Goal: Use online tool/utility: Utilize a website feature to perform a specific function

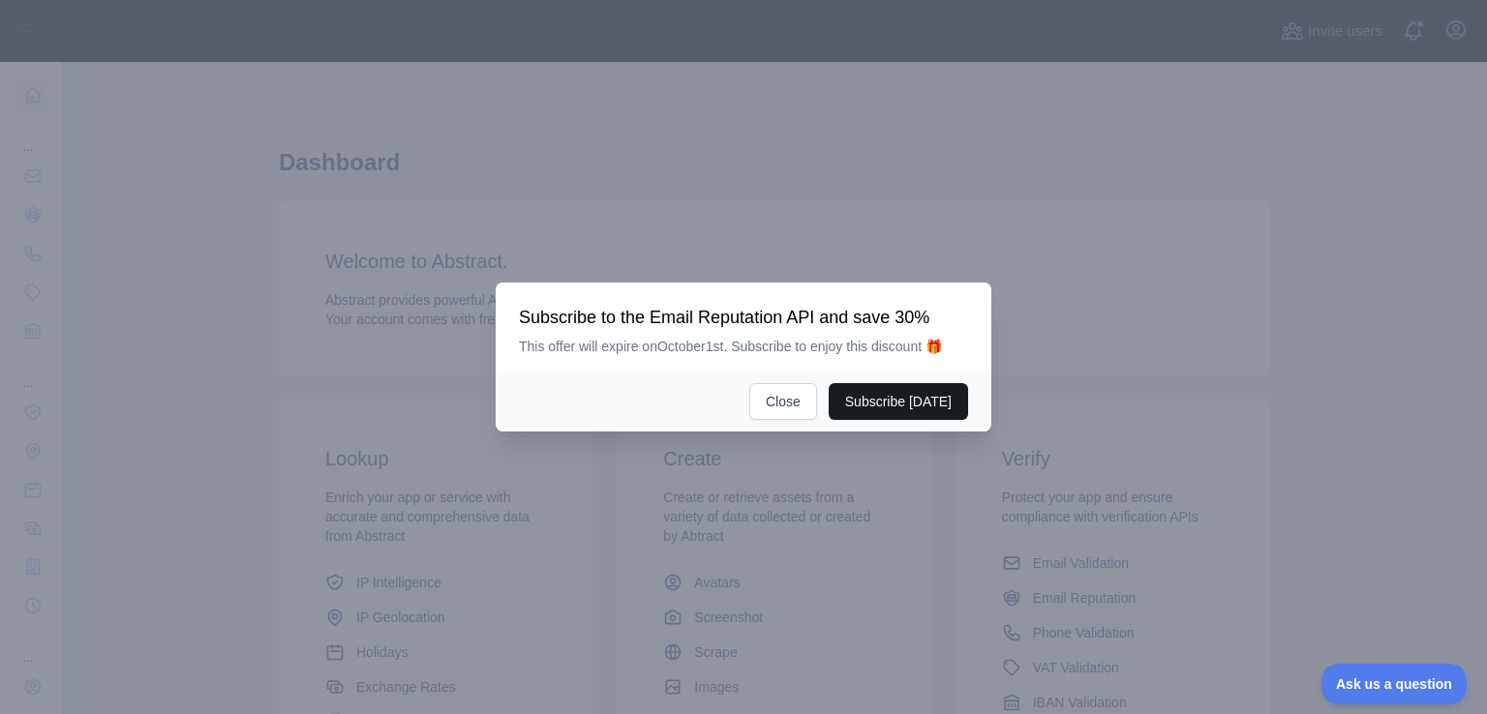
click at [891, 399] on button "Subscribe [DATE]" at bounding box center [898, 401] width 139 height 37
click at [798, 404] on button "Close" at bounding box center [783, 401] width 68 height 37
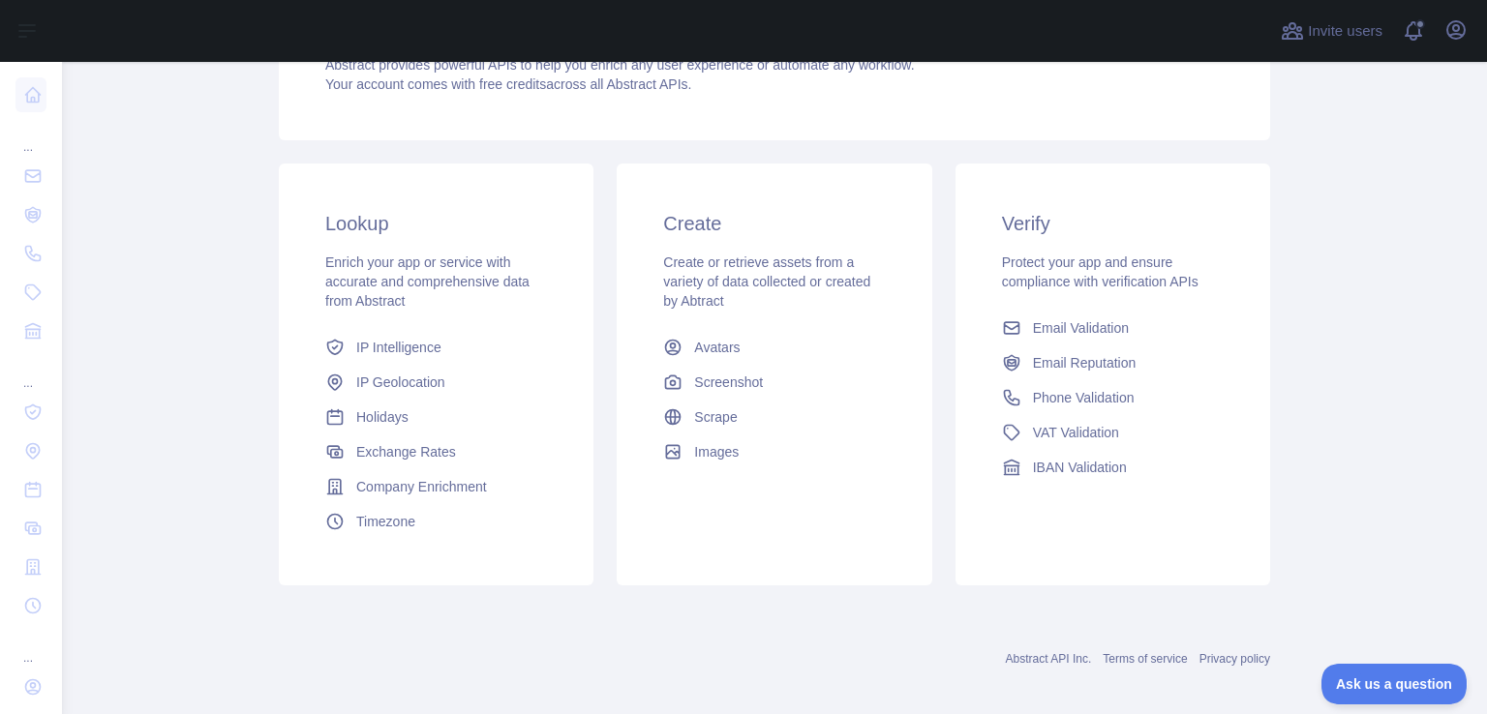
scroll to position [250, 0]
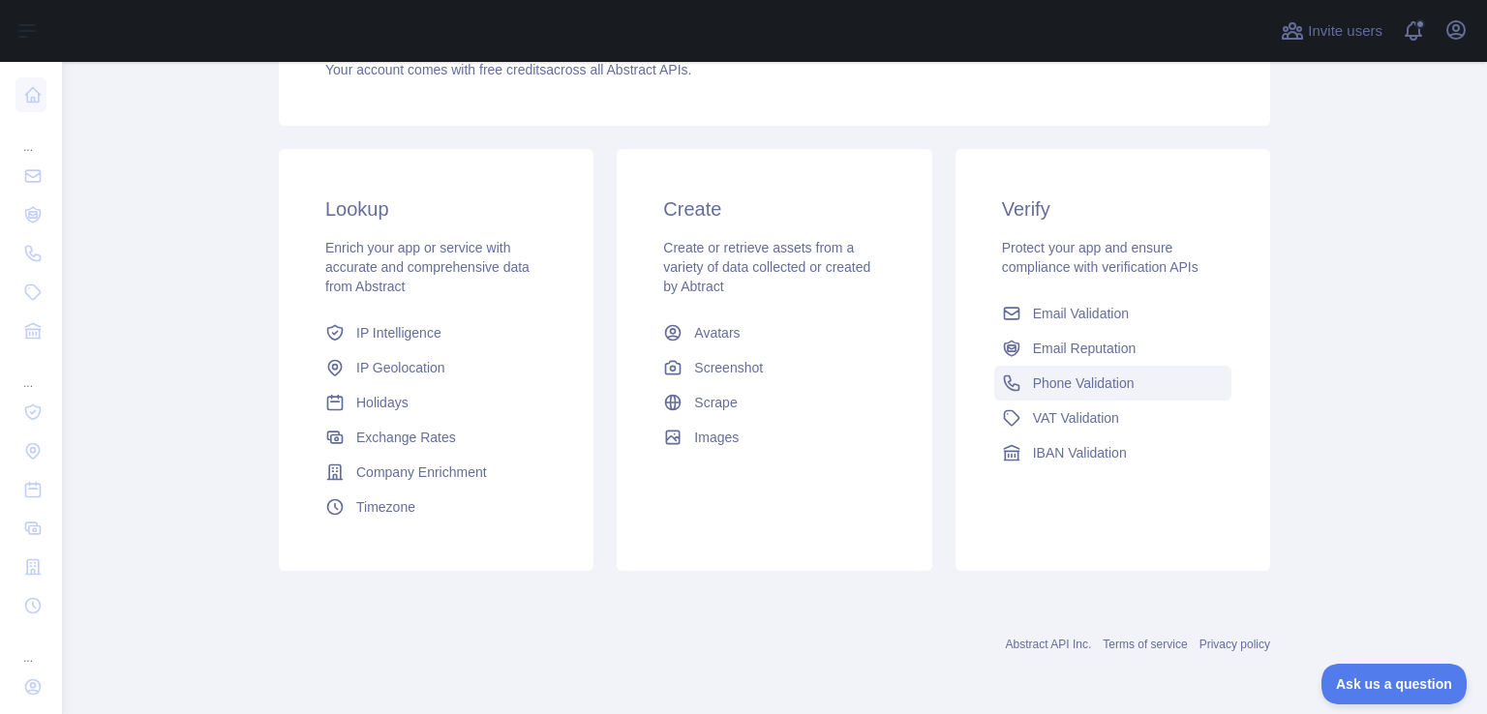
click at [1102, 389] on span "Phone Validation" at bounding box center [1084, 383] width 102 height 19
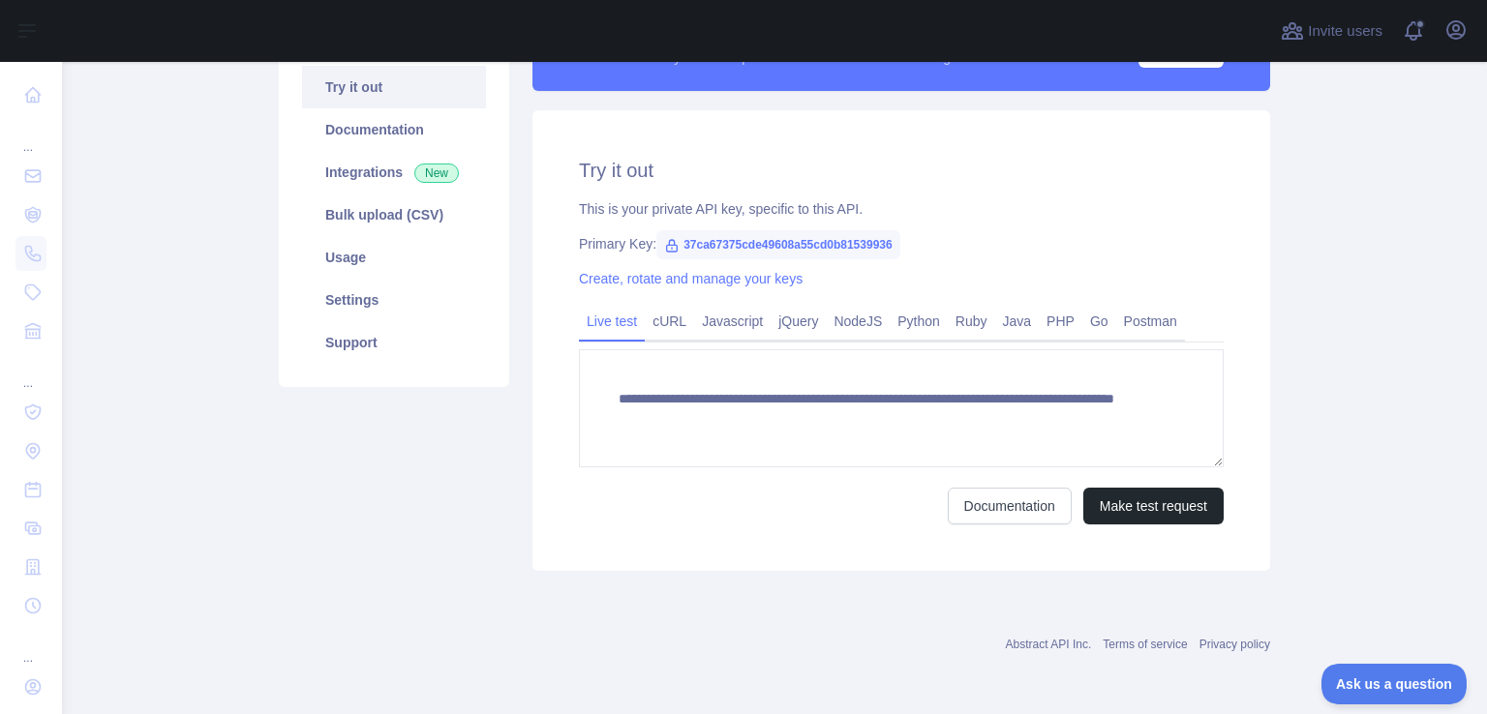
scroll to position [227, 0]
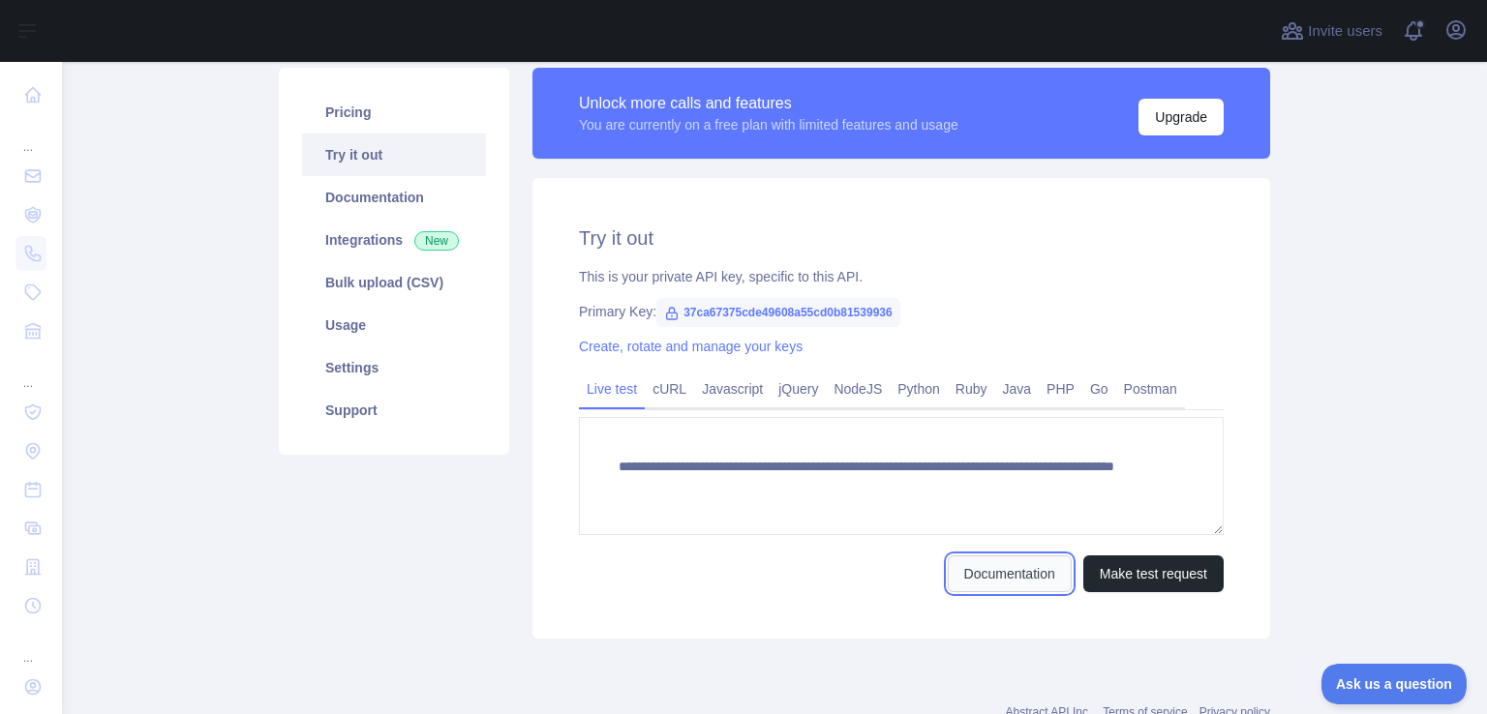
click at [1011, 578] on link "Documentation" at bounding box center [1010, 574] width 124 height 37
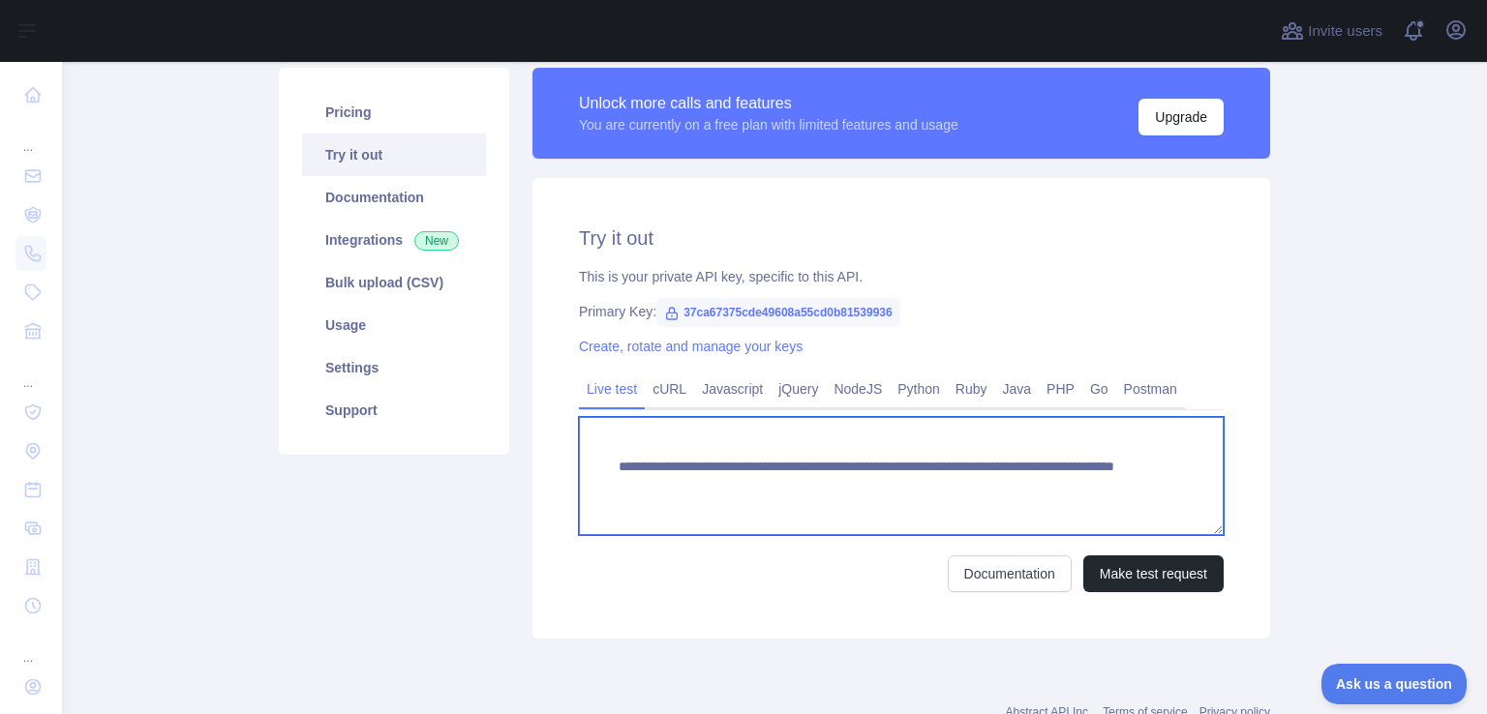
drag, startPoint x: 622, startPoint y: 470, endPoint x: 774, endPoint y: 516, distance: 158.6
click at [774, 516] on textarea "**********" at bounding box center [901, 476] width 645 height 118
click at [605, 436] on textarea "**********" at bounding box center [901, 476] width 645 height 118
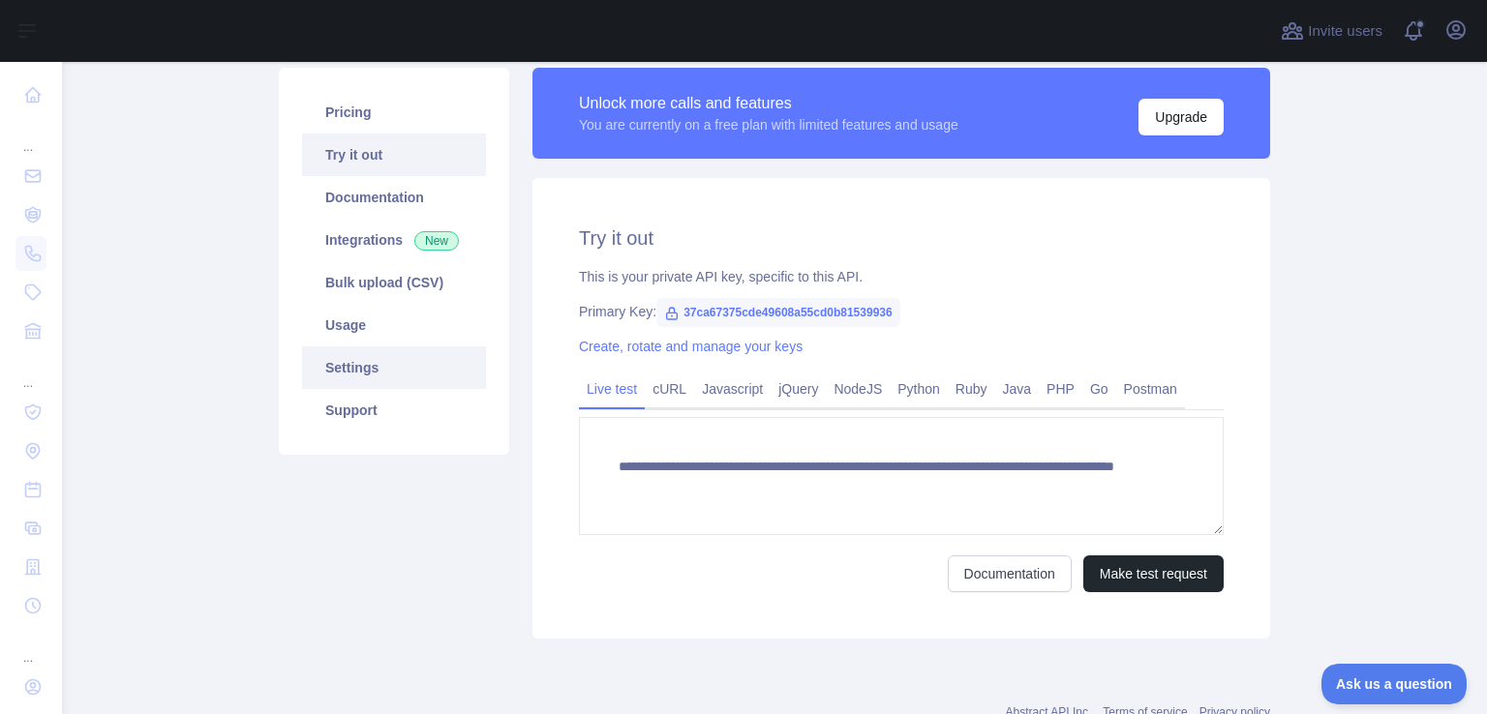
click at [362, 363] on link "Settings" at bounding box center [394, 368] width 184 height 43
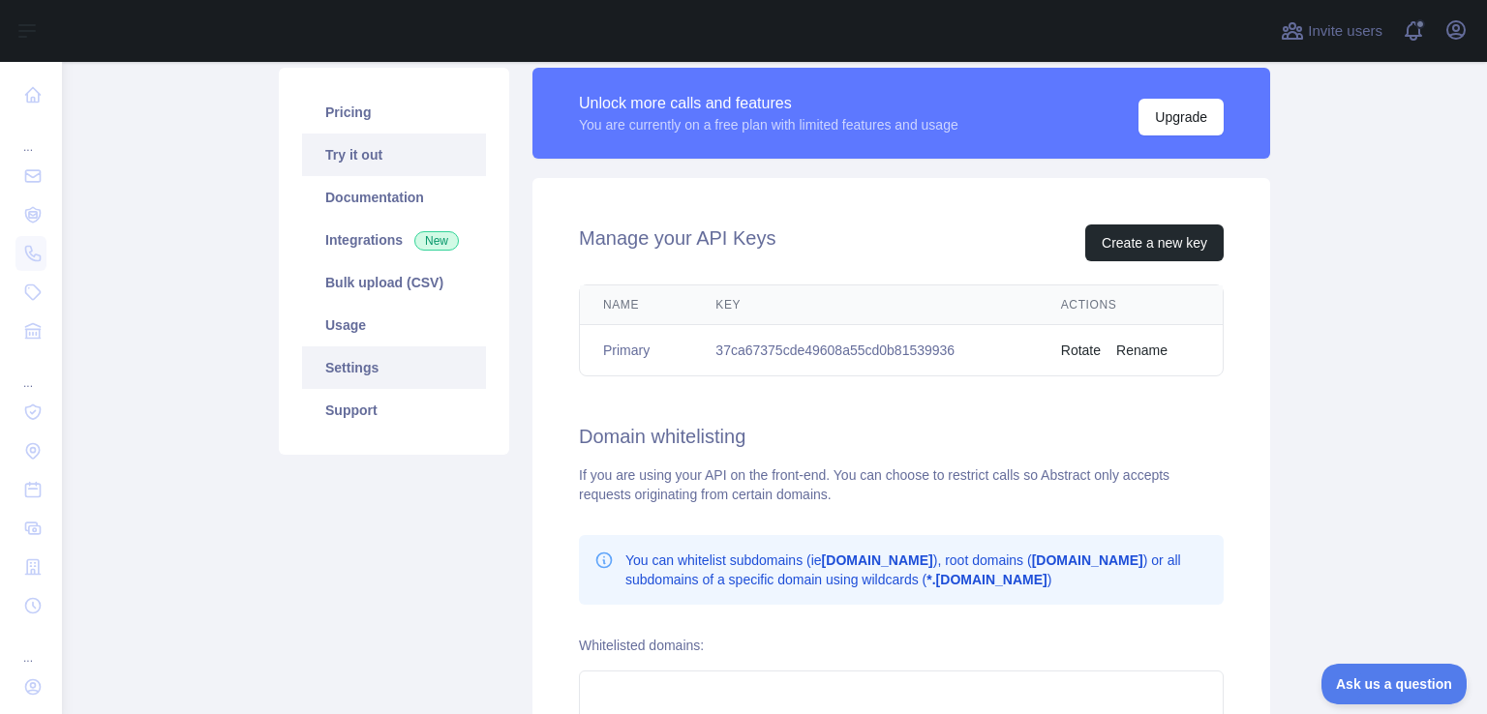
click at [345, 154] on link "Try it out" at bounding box center [394, 155] width 184 height 43
